Goal: Transaction & Acquisition: Purchase product/service

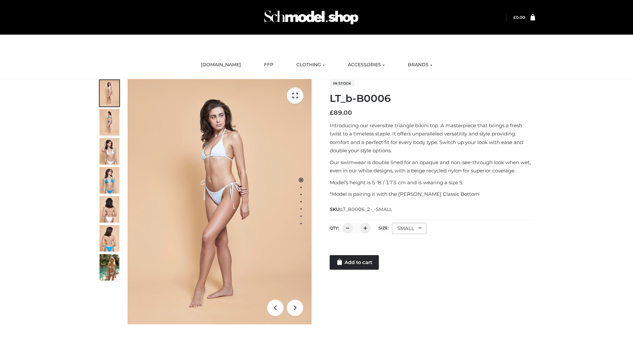
click at [355, 263] on link "Add to cart" at bounding box center [354, 262] width 49 height 15
